Goal: Task Accomplishment & Management: Manage account settings

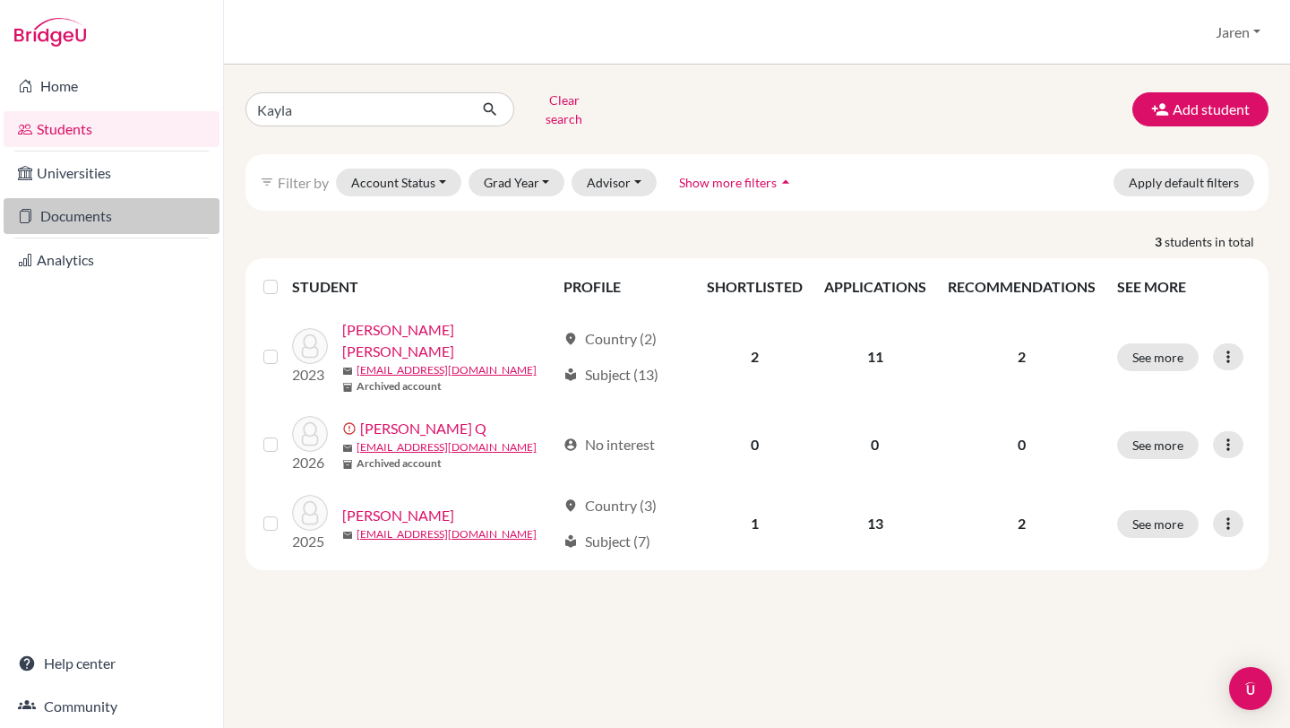
click at [97, 220] on link "Documents" at bounding box center [112, 216] width 216 height 36
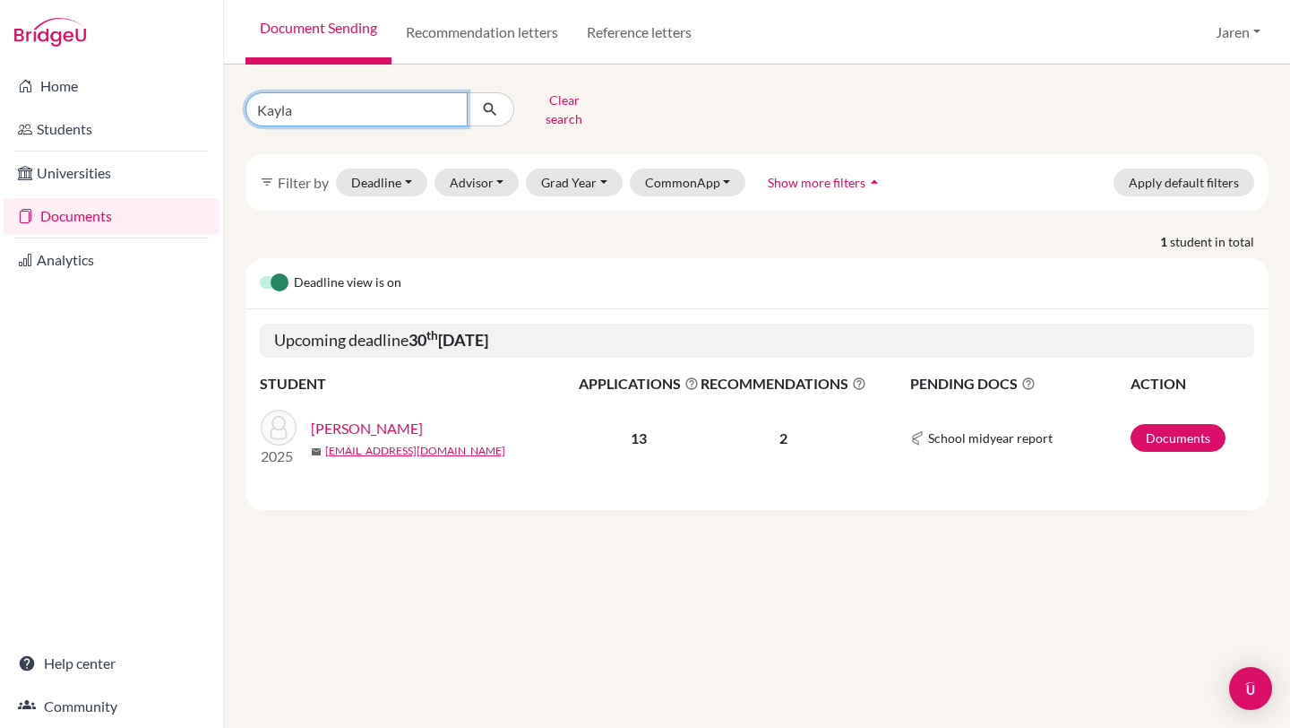
click at [341, 100] on input "Kayla" at bounding box center [357, 109] width 222 height 34
type input "[PERSON_NAME]"
click button "submit" at bounding box center [490, 109] width 47 height 34
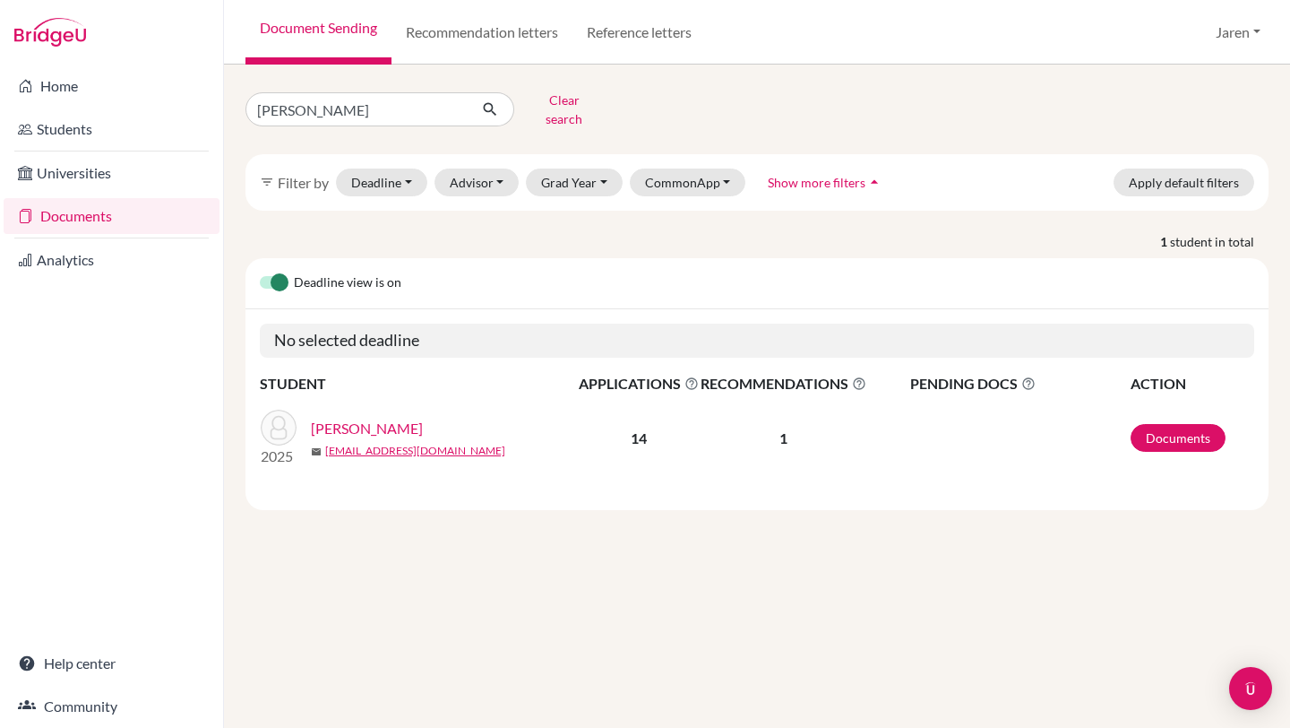
click at [370, 418] on link "[PERSON_NAME]" at bounding box center [367, 429] width 112 height 22
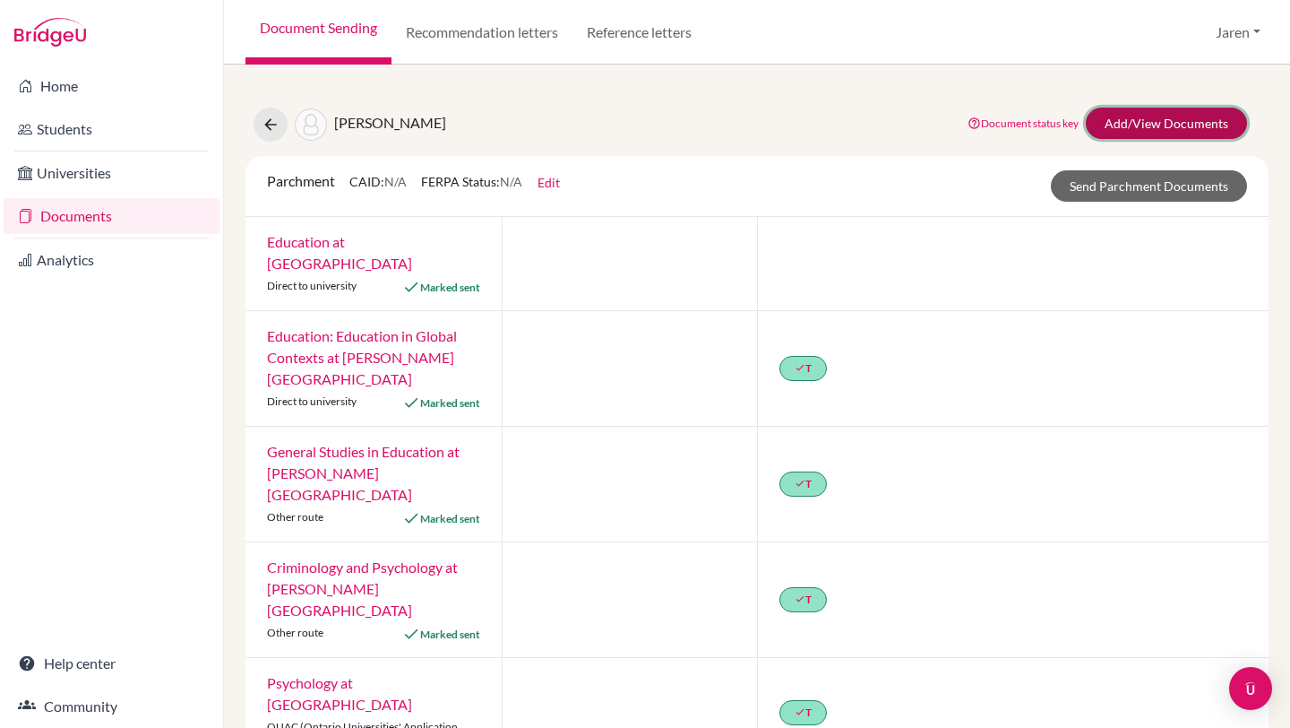
click at [1204, 121] on link "Add/View Documents" at bounding box center [1166, 123] width 161 height 31
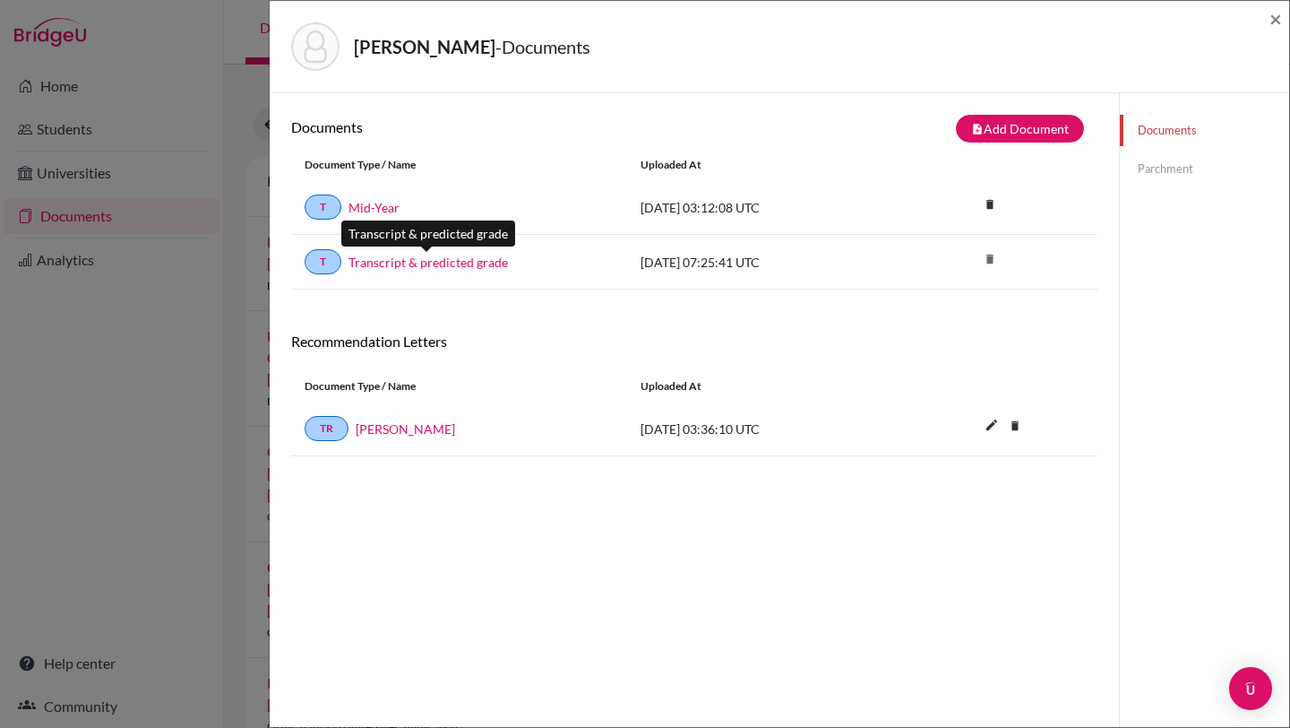
click at [458, 271] on link "Transcript & predicted grade" at bounding box center [428, 262] width 159 height 19
click at [376, 205] on link "Mid-Year" at bounding box center [374, 207] width 51 height 19
